Goal: Obtain resource: Download file/media

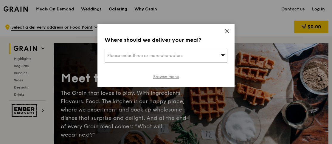
click at [163, 77] on link "Browse menu" at bounding box center [166, 77] width 26 height 6
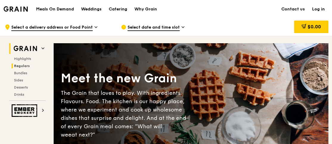
click at [22, 64] on span "Regulars" at bounding box center [22, 66] width 16 height 4
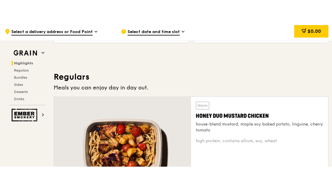
scroll to position [388, 0]
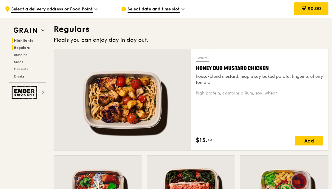
click at [29, 41] on span "Highlights" at bounding box center [23, 41] width 19 height 4
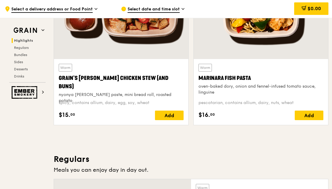
scroll to position [228, 0]
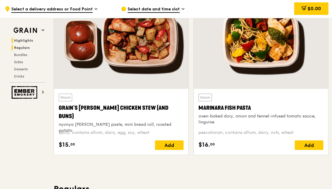
click at [20, 46] on span "Regulars" at bounding box center [22, 48] width 16 height 4
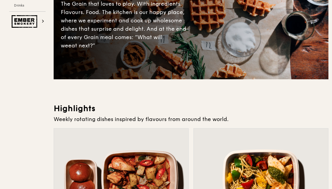
scroll to position [0, 0]
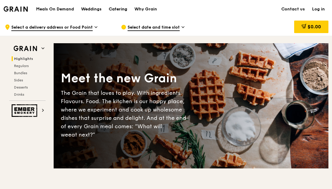
click at [119, 9] on div "Catering" at bounding box center [118, 9] width 19 height 18
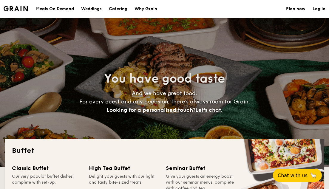
select select
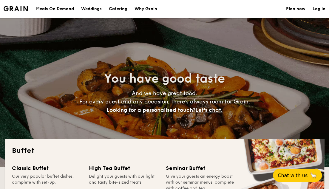
scroll to position [90, 0]
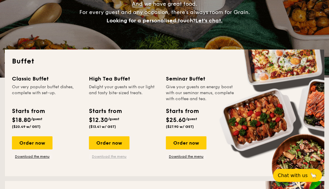
click at [105, 155] on link "Download the menu" at bounding box center [109, 156] width 41 height 5
